Goal: Transaction & Acquisition: Obtain resource

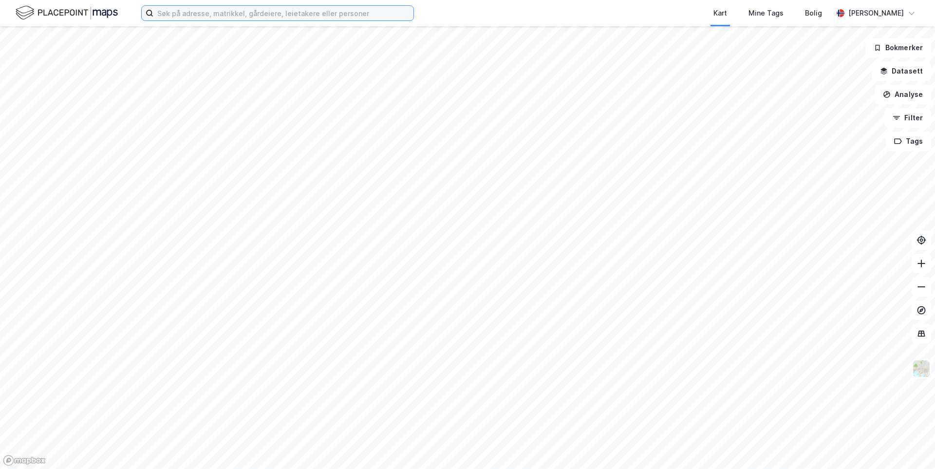
click at [269, 14] on input at bounding box center [283, 13] width 260 height 15
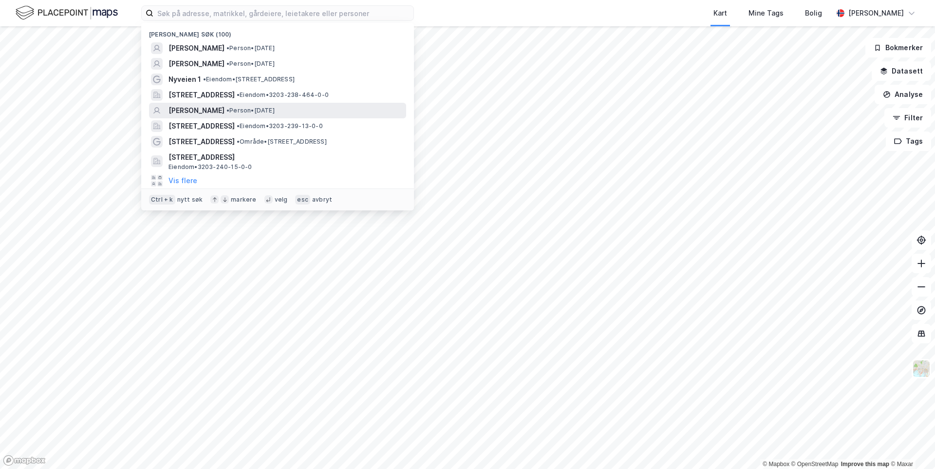
click at [224, 106] on span "[PERSON_NAME]" at bounding box center [196, 111] width 56 height 12
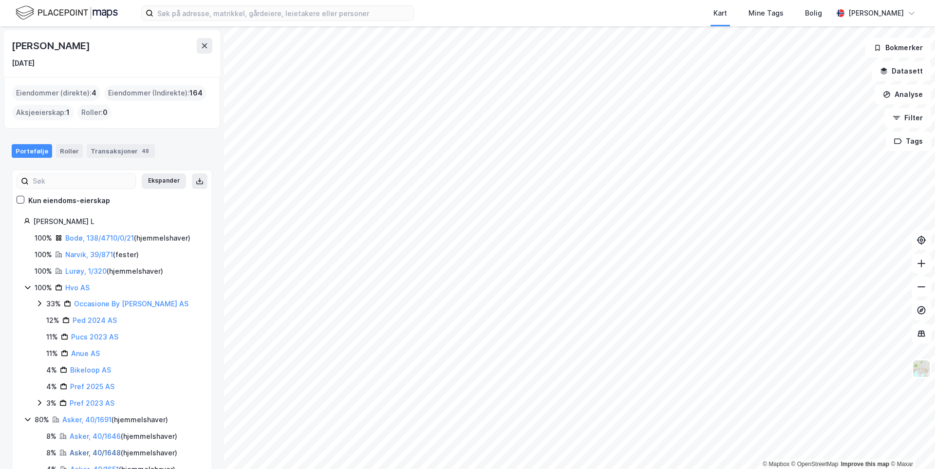
scroll to position [30, 0]
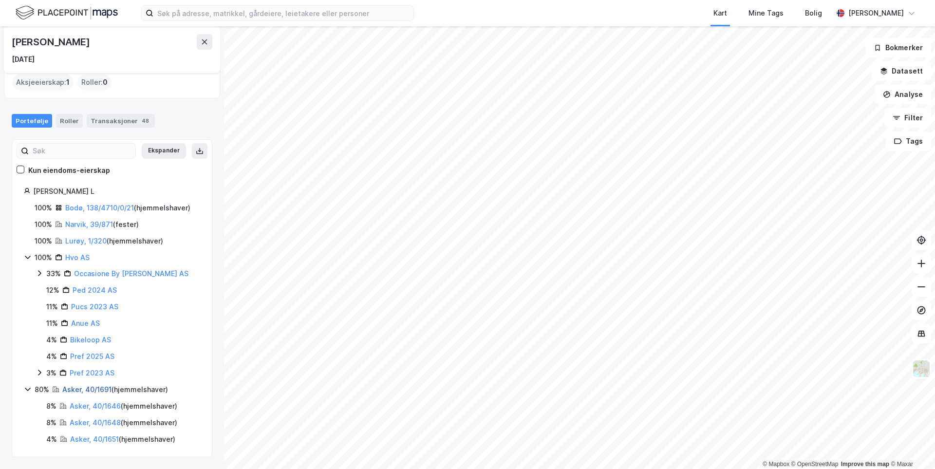
click at [92, 388] on link "Asker, 40/1691" at bounding box center [86, 389] width 49 height 8
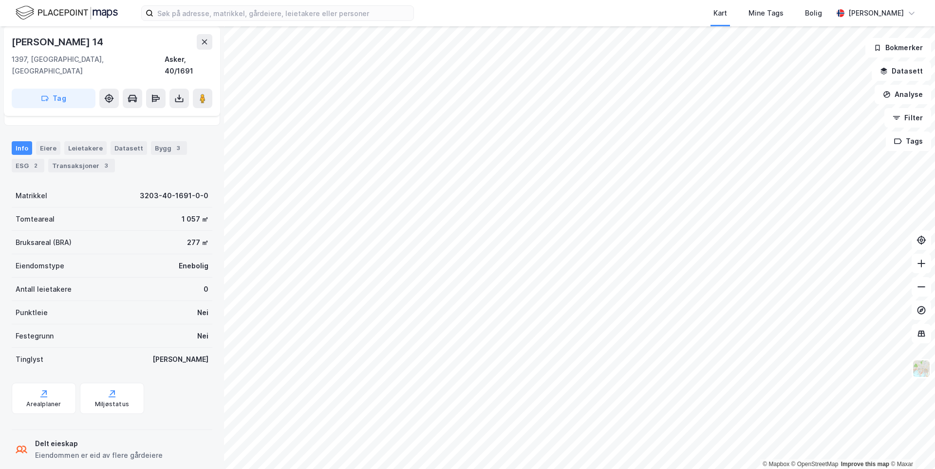
scroll to position [49, 0]
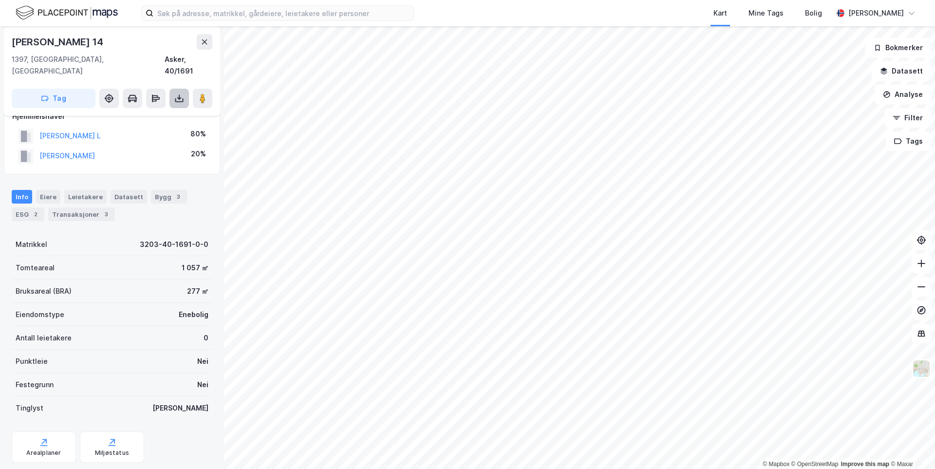
click at [174, 90] on button at bounding box center [178, 98] width 19 height 19
click at [159, 114] on div "Last ned grunnbok" at bounding box center [131, 118] width 56 height 8
click at [146, 129] on div "Last ned matrikkelrapport" at bounding box center [143, 133] width 80 height 8
